Goal: Task Accomplishment & Management: Manage account settings

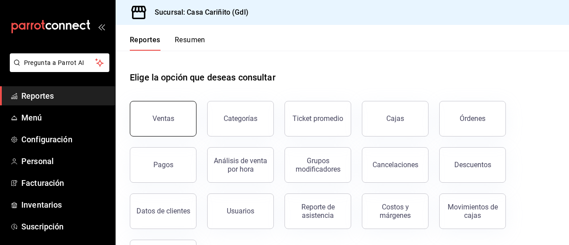
click at [175, 118] on button "Ventas" at bounding box center [163, 119] width 67 height 36
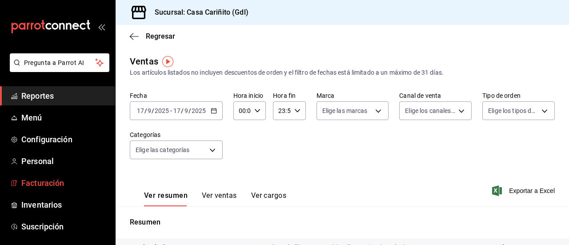
click at [52, 184] on span "Facturación" at bounding box center [64, 183] width 87 height 12
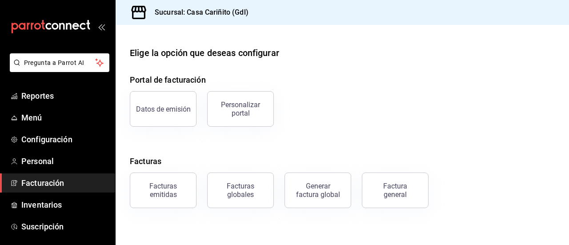
click at [352, 124] on div "Datos de emisión Personalizar portal" at bounding box center [337, 103] width 436 height 46
click at [157, 186] on div "Facturas emitidas" at bounding box center [163, 190] width 55 height 17
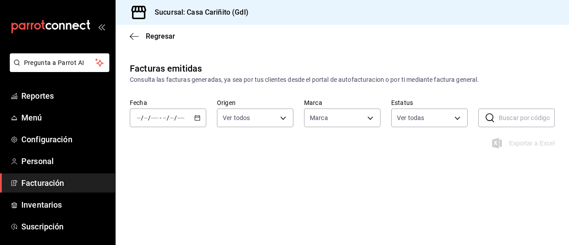
type input "8947f16a-b59e-47e0-855d-71f6ff839714"
click at [197, 121] on div "/ / - / /" at bounding box center [168, 118] width 76 height 19
click at [170, 240] on span "Rango de fechas" at bounding box center [167, 244] width 61 height 9
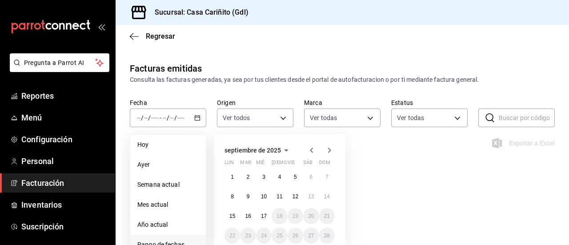
click at [312, 151] on icon "button" at bounding box center [311, 150] width 11 height 11
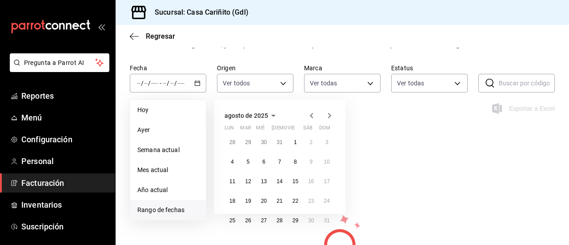
scroll to position [36, 0]
click at [311, 223] on button "30" at bounding box center [311, 220] width 16 height 16
click at [312, 223] on button "30" at bounding box center [311, 220] width 16 height 16
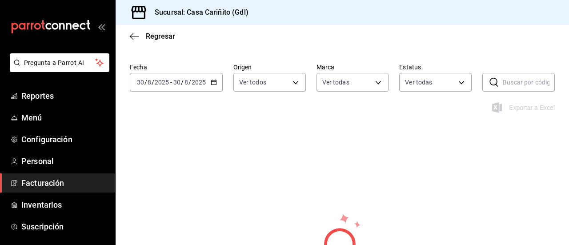
click at [255, 143] on div "Facturas emitidas Consulta las facturas generadas, ya sea por tus clientes desd…" at bounding box center [343, 179] width 454 height 307
